Goal: Task Accomplishment & Management: Manage account settings

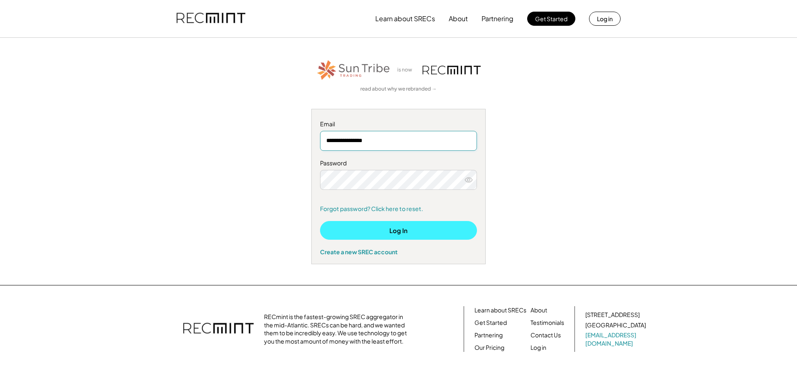
click at [383, 229] on button "Log In" at bounding box center [398, 230] width 157 height 19
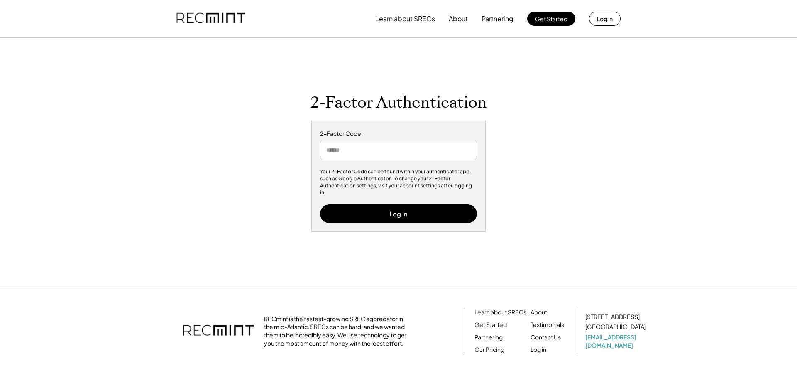
click at [377, 155] on input "input" at bounding box center [398, 150] width 157 height 20
type input "******"
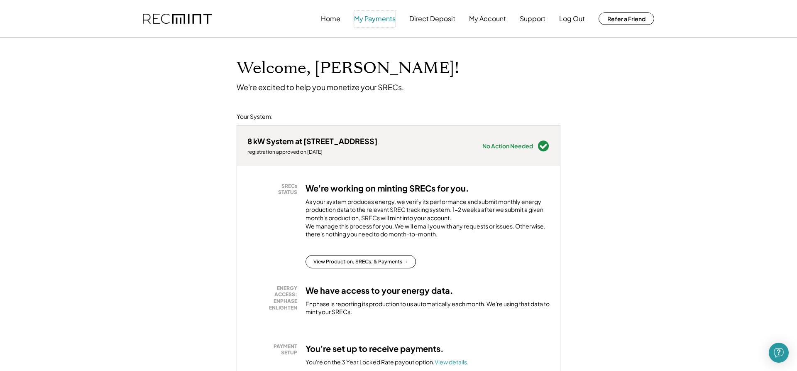
click at [378, 21] on button "My Payments" at bounding box center [375, 18] width 42 height 17
